Goal: Browse casually

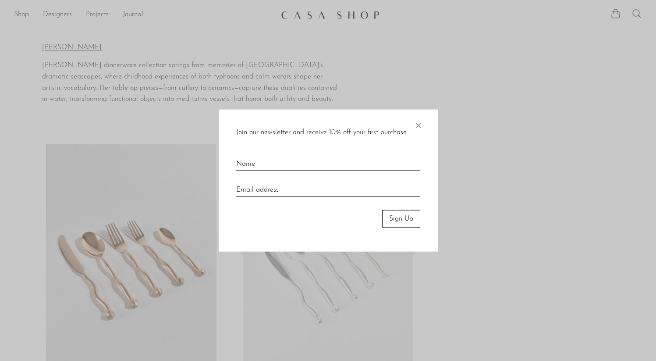
click at [419, 124] on span "×" at bounding box center [418, 123] width 9 height 28
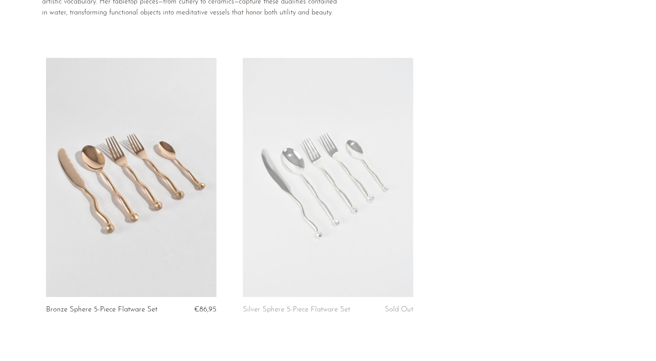
scroll to position [197, 0]
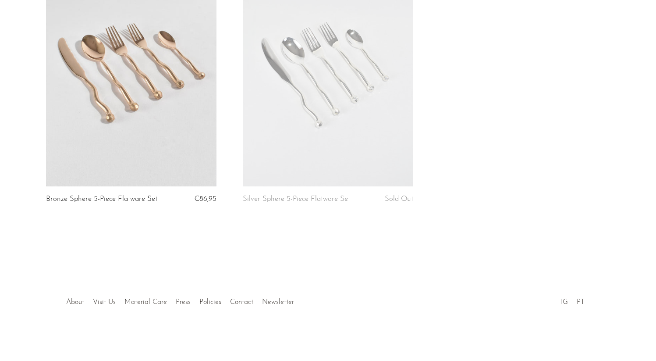
click at [363, 118] on link at bounding box center [328, 66] width 171 height 239
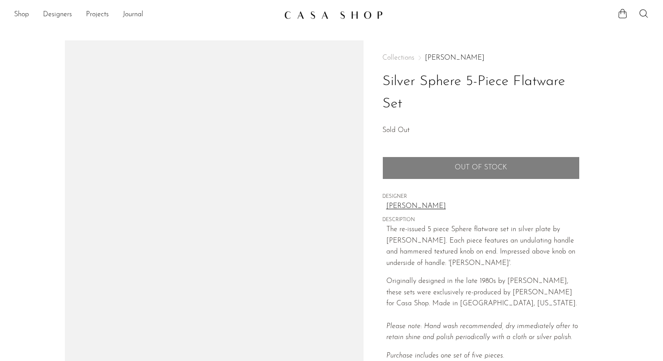
click at [310, 17] on img at bounding box center [333, 15] width 99 height 9
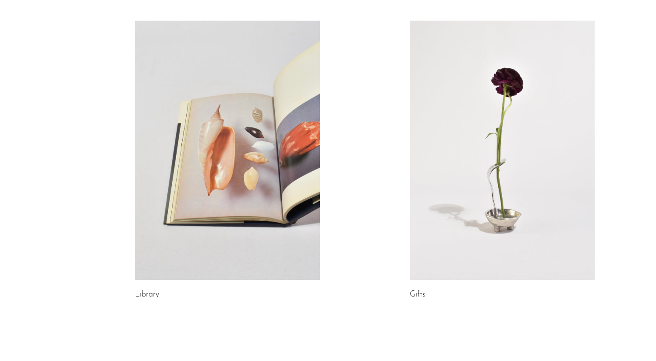
scroll to position [421, 0]
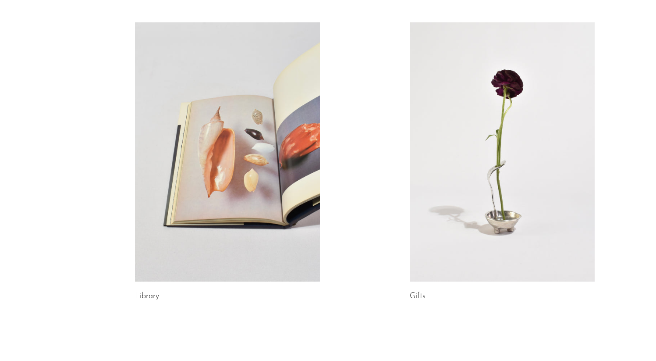
click at [432, 159] on link at bounding box center [502, 151] width 185 height 259
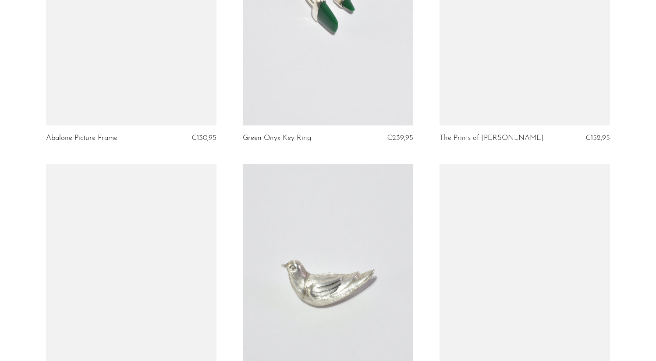
scroll to position [1745, 0]
